Goal: Information Seeking & Learning: Learn about a topic

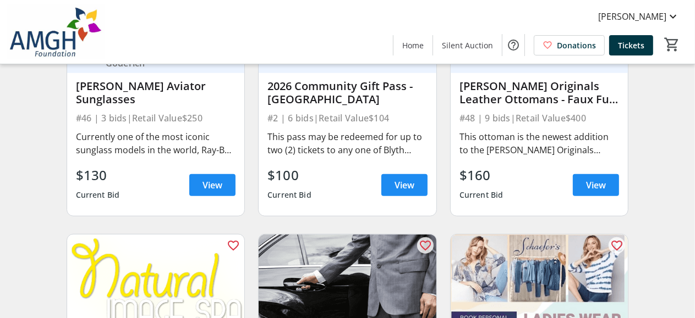
scroll to position [825, 0]
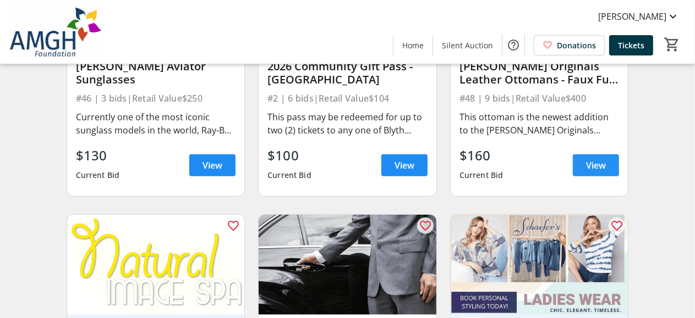
click at [586, 172] on span "View" at bounding box center [596, 165] width 20 height 13
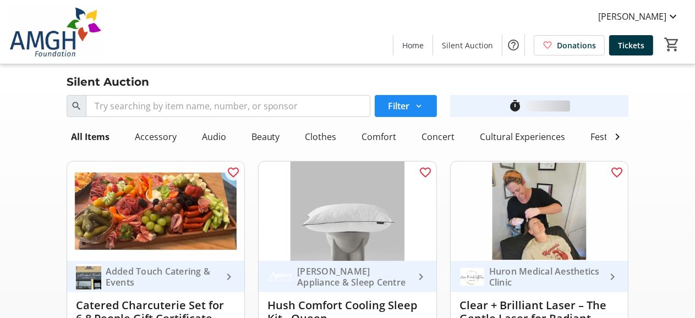
scroll to position [825, 0]
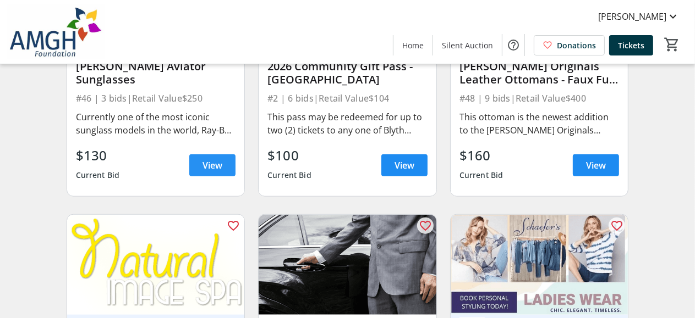
click at [209, 172] on span "View" at bounding box center [212, 165] width 20 height 13
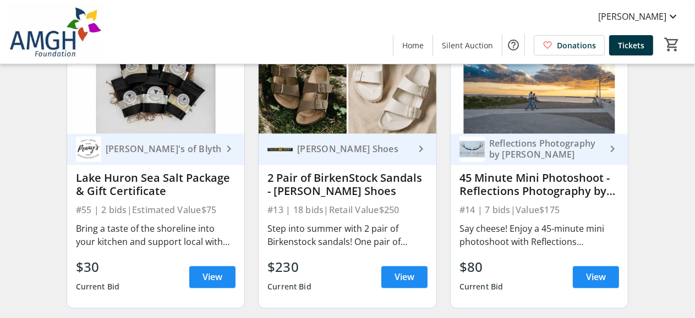
scroll to position [1595, 0]
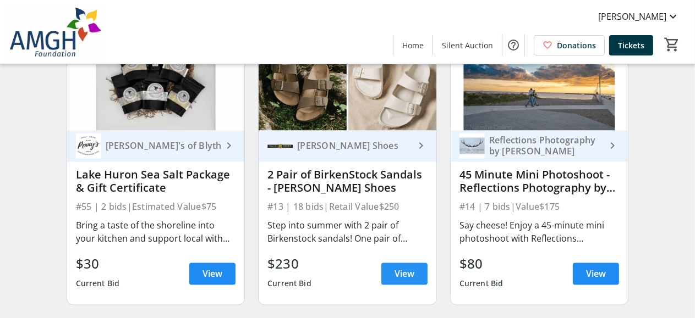
click at [400, 280] on span "View" at bounding box center [404, 274] width 20 height 13
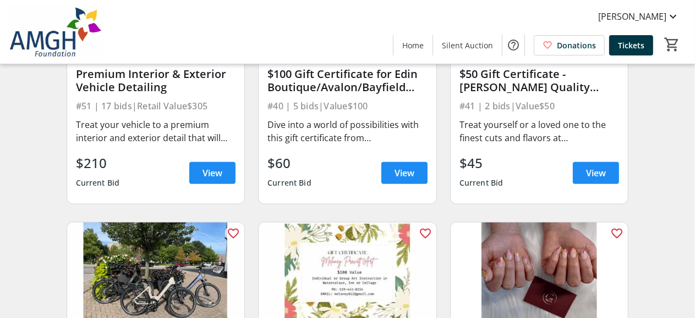
scroll to position [4070, 0]
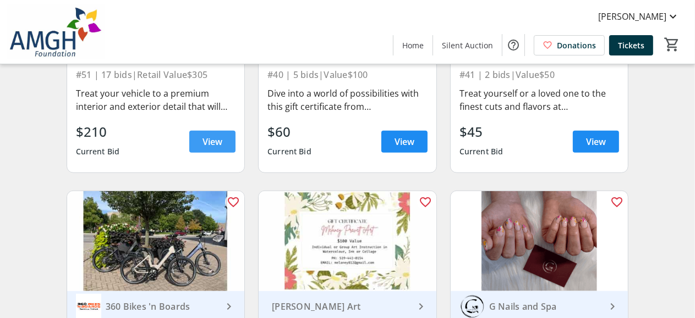
click at [217, 149] on span "View" at bounding box center [212, 141] width 20 height 13
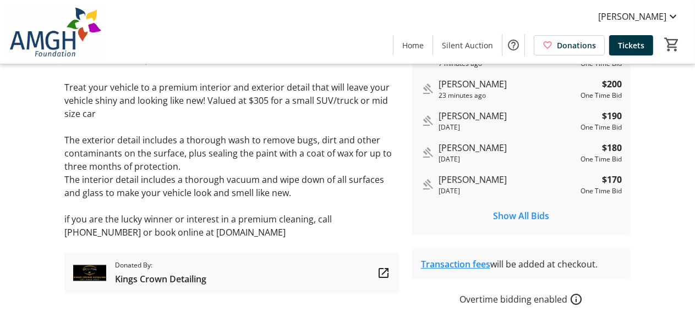
scroll to position [304, 0]
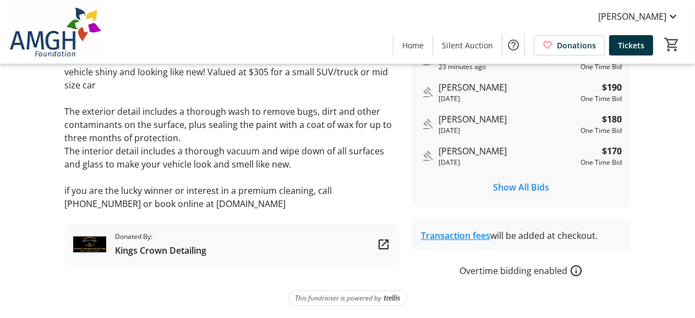
click at [133, 252] on span "Kings Crown Detailing" at bounding box center [160, 250] width 91 height 13
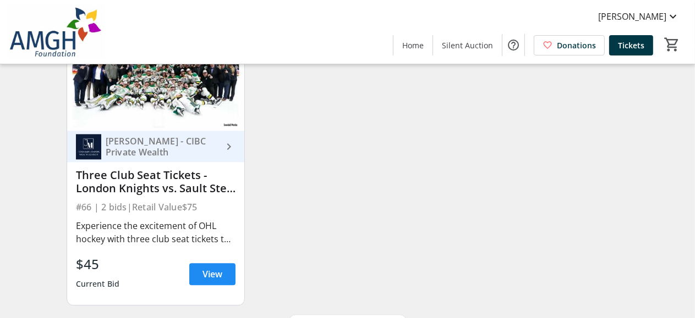
scroll to position [5709, 0]
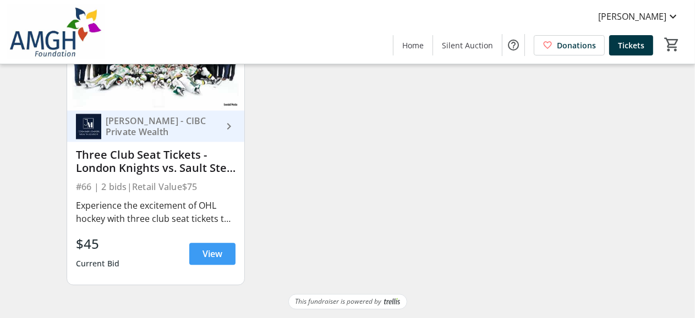
click at [213, 252] on span "View" at bounding box center [212, 254] width 20 height 13
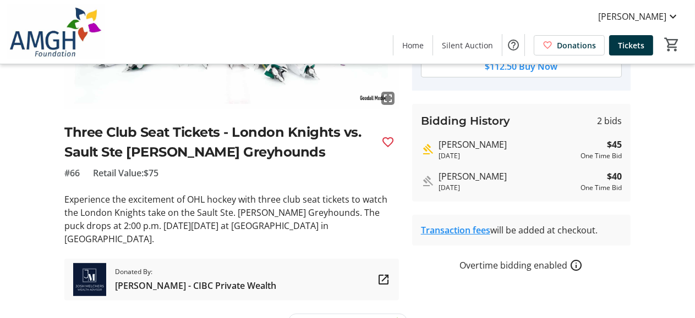
scroll to position [193, 0]
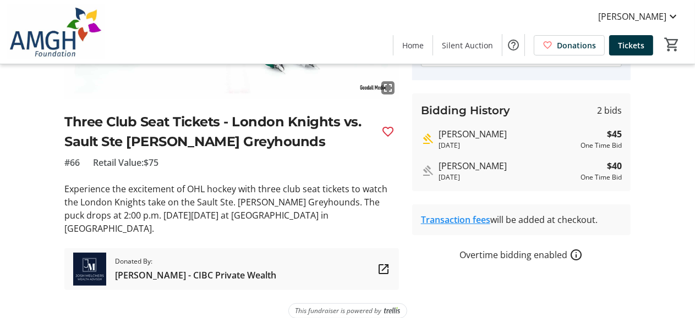
click at [92, 253] on img at bounding box center [89, 269] width 33 height 33
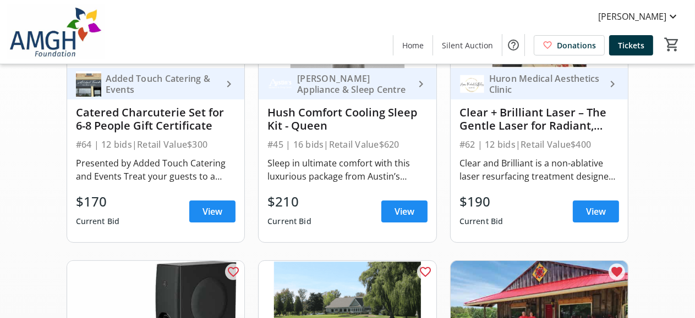
scroll to position [5709, 0]
